Goal: Task Accomplishment & Management: Use online tool/utility

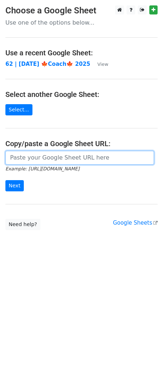
click at [50, 158] on input "url" at bounding box center [79, 158] width 149 height 14
paste input "https://docs.google.com/spreadsheets/d/1zW82iGGdoIQMf7fj5yRn6sddghKH8v_wXe8hrcu…"
type input "https://docs.google.com/spreadsheets/d/1zW82iGGdoIQMf7fj5yRn6sddghKH8v_wXe8hrcu…"
click at [5, 180] on input "Next" at bounding box center [14, 185] width 18 height 11
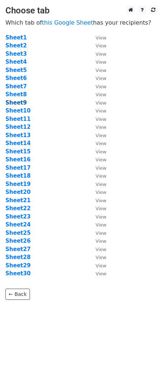
click at [23, 102] on strong "Sheet9" at bounding box center [15, 102] width 21 height 7
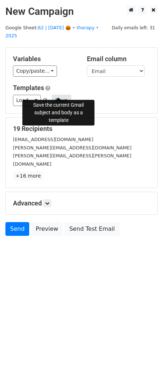
click at [61, 95] on button "Save" at bounding box center [61, 100] width 19 height 11
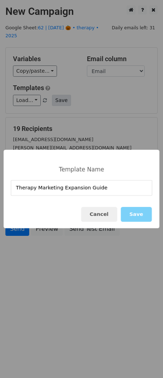
type input "Therapy Marketing Expansion Guide"
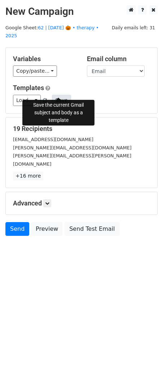
click at [59, 95] on button "Save" at bounding box center [61, 100] width 19 height 11
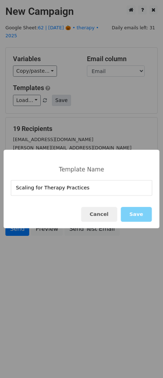
type input "Scaling for Therapy Practices"
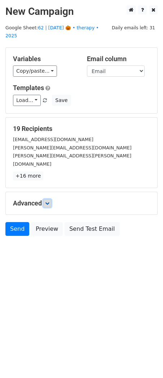
click at [48, 201] on icon at bounding box center [47, 203] width 4 height 4
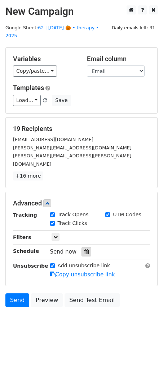
click at [86, 247] on div at bounding box center [87, 251] width 10 height 9
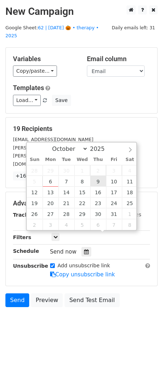
type input "2025-10-09 12:00"
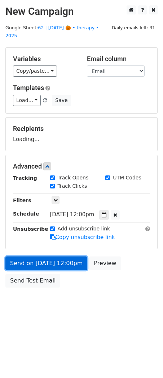
click at [74, 257] on link "Send on Oct 9 at 12:00pm" at bounding box center [46, 263] width 82 height 14
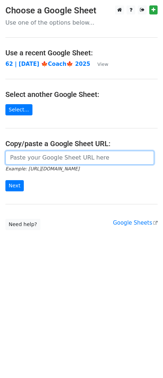
click at [45, 162] on input "url" at bounding box center [79, 158] width 149 height 14
paste input "https://docs.google.com/spreadsheets/d/1zW82iGGdoIQMf7fj5yRn6sddghKH8v_wXe8hrcu…"
type input "https://docs.google.com/spreadsheets/d/1zW82iGGdoIQMf7fj5yRn6sddghKH8v_wXe8hrcu…"
click at [5, 180] on input "Next" at bounding box center [14, 185] width 18 height 11
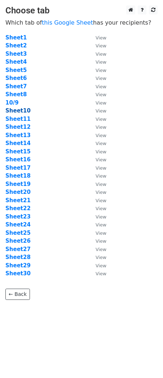
click at [18, 110] on strong "Sheet10" at bounding box center [17, 110] width 25 height 7
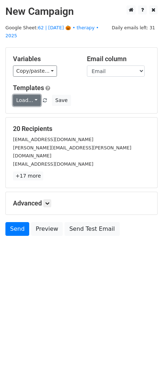
click at [28, 95] on link "Load..." at bounding box center [27, 100] width 28 height 11
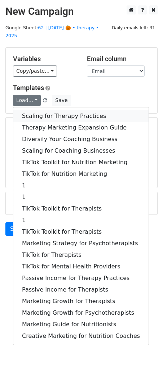
click at [35, 110] on link "Scaling for Therapy Practices" at bounding box center [81, 116] width 136 height 12
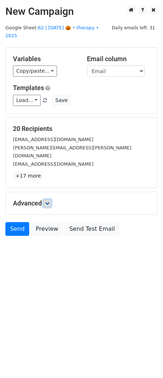
click at [51, 199] on link at bounding box center [47, 203] width 8 height 8
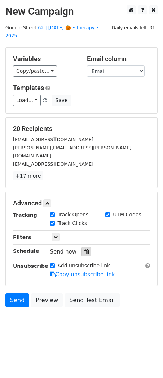
click at [84, 249] on icon at bounding box center [86, 251] width 5 height 5
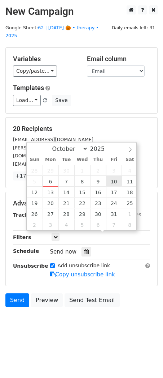
type input "2025-10-10 12:00"
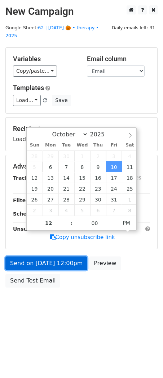
click at [71, 256] on link "Send on Oct 10 at 12:00pm" at bounding box center [46, 263] width 82 height 14
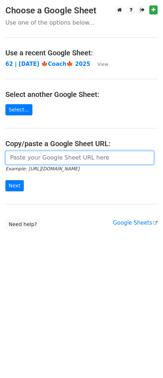
click at [52, 153] on input "url" at bounding box center [79, 158] width 149 height 14
paste input "[URL][DOMAIN_NAME]"
type input "[URL][DOMAIN_NAME]"
click at [5, 180] on input "Next" at bounding box center [14, 185] width 18 height 11
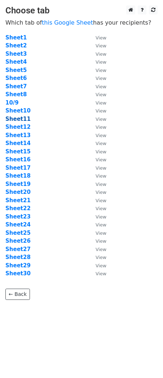
click at [20, 118] on strong "Sheet11" at bounding box center [17, 119] width 25 height 7
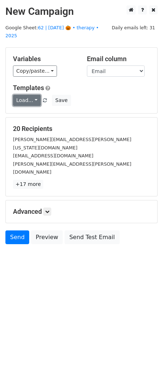
click at [32, 95] on link "Load..." at bounding box center [27, 100] width 28 height 11
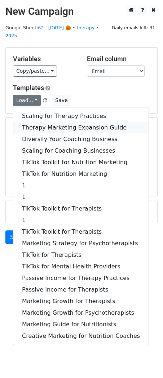
click at [41, 122] on link "Therapy Marketing Expansion Guide" at bounding box center [81, 128] width 136 height 12
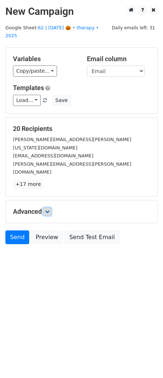
click at [50, 209] on icon at bounding box center [47, 211] width 4 height 4
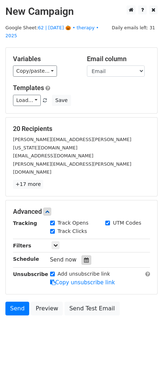
click at [84, 258] on icon at bounding box center [86, 260] width 5 height 5
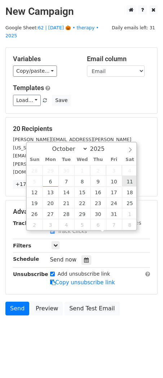
type input "2025-10-11 12:00"
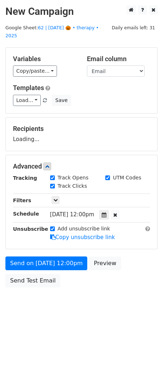
click at [67, 246] on form "Variables Copy/paste... {{Name}} {{Email}} Email column Name Email Templates Lo…" at bounding box center [81, 169] width 153 height 244
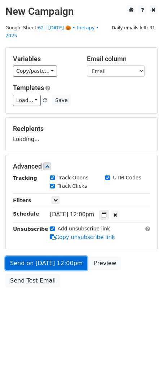
click at [63, 256] on form "Variables Copy/paste... {{Name}} {{Email}} Email column Name Email Templates Lo…" at bounding box center [81, 169] width 153 height 244
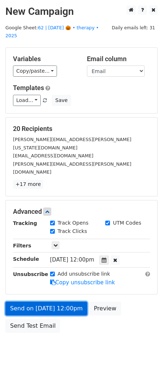
click at [72, 302] on link "Send on Oct 11 at 12:00pm" at bounding box center [46, 309] width 82 height 14
